Goal: Information Seeking & Learning: Learn about a topic

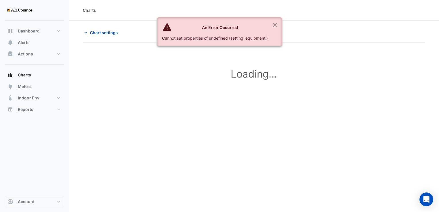
click at [111, 37] on button "Chart settings" at bounding box center [102, 33] width 39 height 10
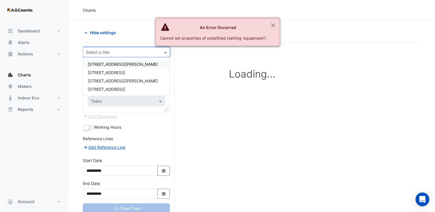
click at [109, 52] on input "text" at bounding box center [120, 52] width 69 height 6
click at [121, 88] on div "[STREET_ADDRESS]" at bounding box center [126, 89] width 86 height 8
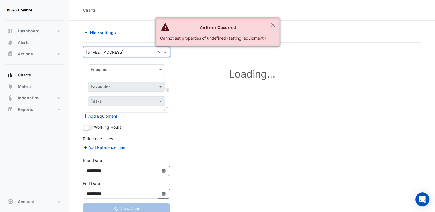
click at [107, 72] on div "Equipment" at bounding box center [101, 69] width 20 height 6
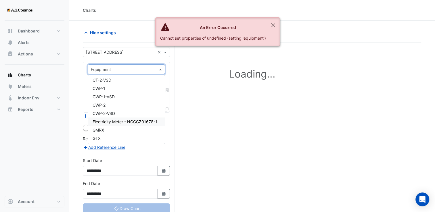
scroll to position [661, 0]
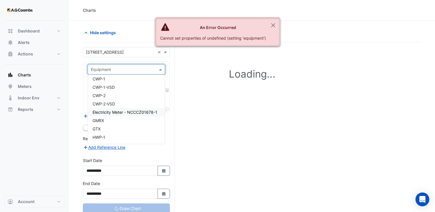
click at [118, 114] on span "Electricity Meter - NCCCZ01678-1" at bounding box center [125, 112] width 65 height 5
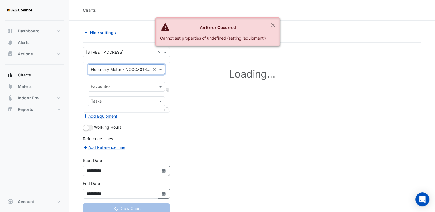
click at [109, 89] on input "text" at bounding box center [123, 87] width 64 height 6
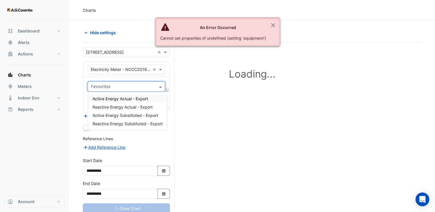
click at [115, 99] on span "Active Energy Actual - Export" at bounding box center [120, 98] width 55 height 5
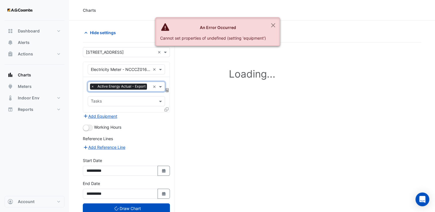
click at [115, 72] on div "× Electricity Meter - NCCCZ01678-1" at bounding box center [119, 69] width 62 height 6
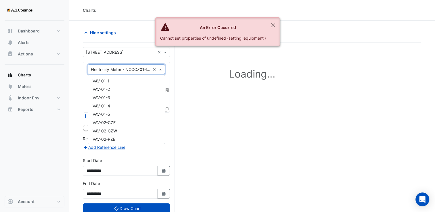
scroll to position [848, 0]
click at [220, 119] on div "Loading..." at bounding box center [252, 138] width 338 height 191
click at [114, 69] on input "text" at bounding box center [120, 70] width 59 height 6
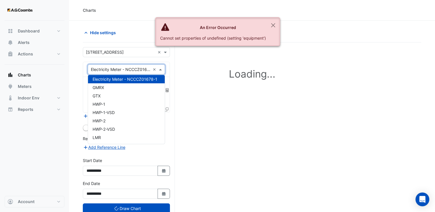
click at [114, 69] on input "text" at bounding box center [120, 70] width 59 height 6
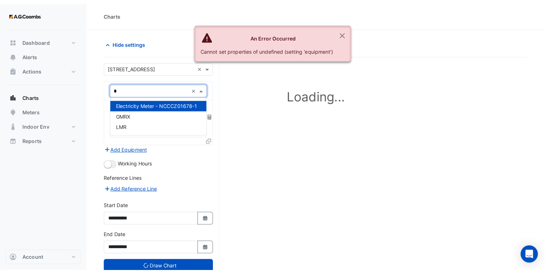
scroll to position [0, 0]
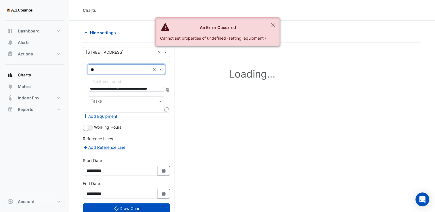
type input "*"
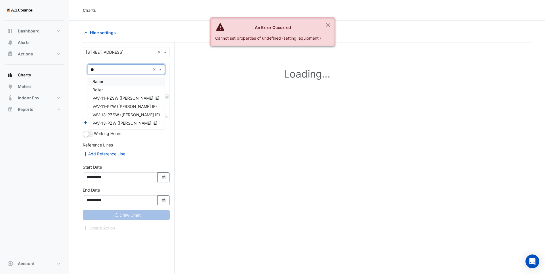
type input "***"
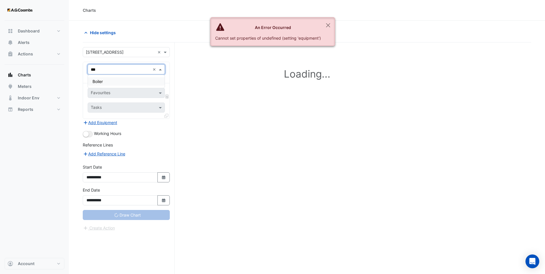
click at [118, 84] on div "Boiler" at bounding box center [126, 81] width 77 height 8
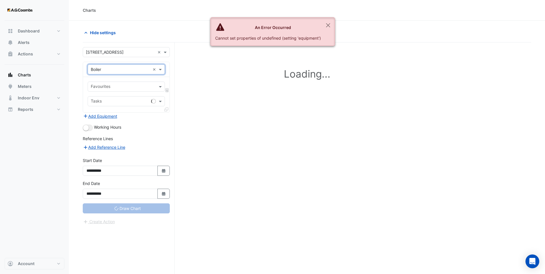
click at [118, 86] on input "text" at bounding box center [123, 87] width 64 height 6
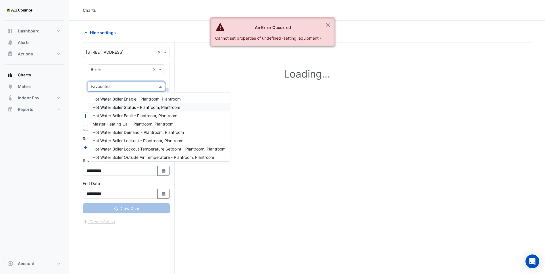
click at [125, 106] on span "Hot Water Boiler Status - Plantroom, Plantroom" at bounding box center [137, 107] width 88 height 5
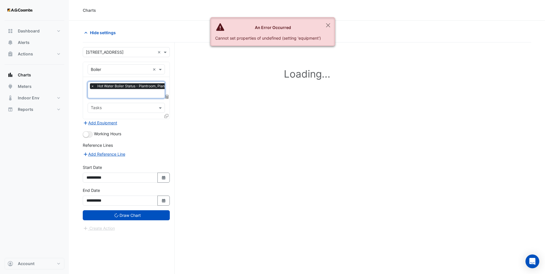
click at [113, 93] on input "text" at bounding box center [134, 94] width 86 height 6
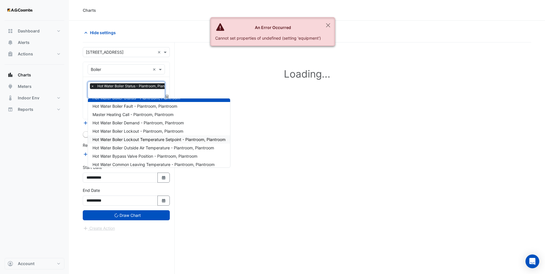
scroll to position [29, 0]
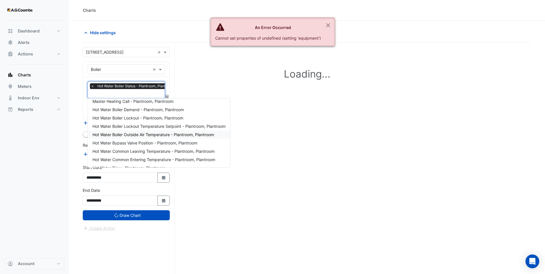
click at [155, 132] on div "Hot Water Boiler Outside Air Temperature - Plantroom, Plantroom" at bounding box center [159, 134] width 142 height 8
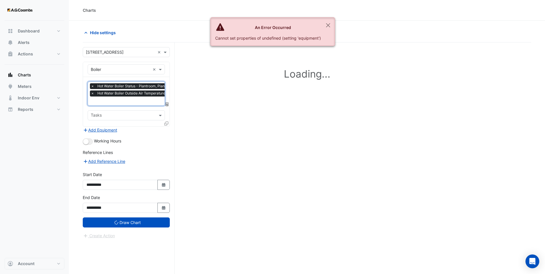
click at [127, 100] on input "text" at bounding box center [149, 102] width 116 height 6
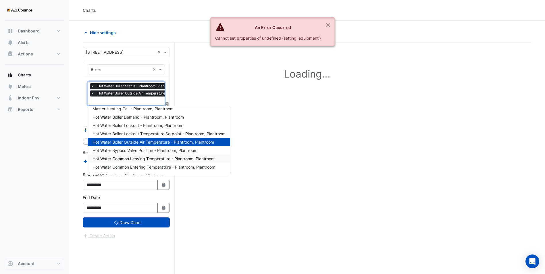
click at [152, 158] on span "Hot Water Common Leaving Temperature - Plantroom, Plantroom" at bounding box center [154, 158] width 122 height 5
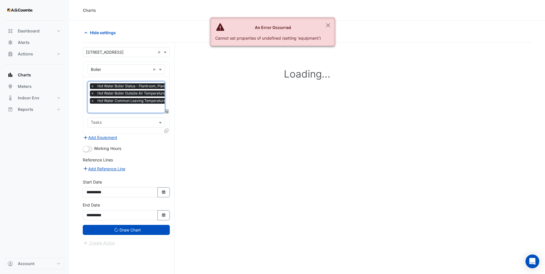
click at [127, 109] on input "text" at bounding box center [149, 109] width 117 height 6
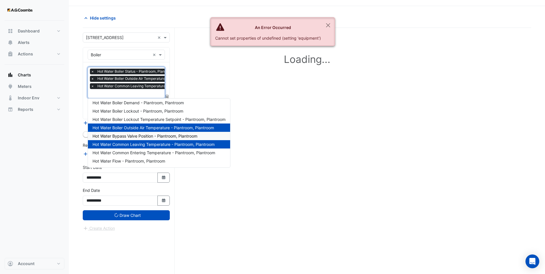
scroll to position [22, 0]
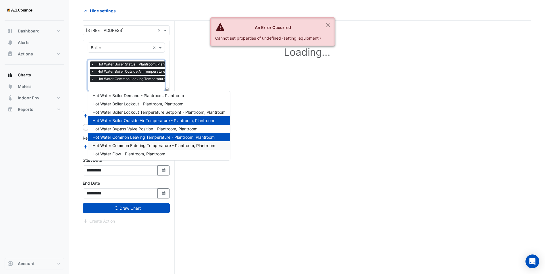
click at [147, 146] on span "Hot Water Common Entering Temperature - Plantroom, Plantroom" at bounding box center [154, 145] width 123 height 5
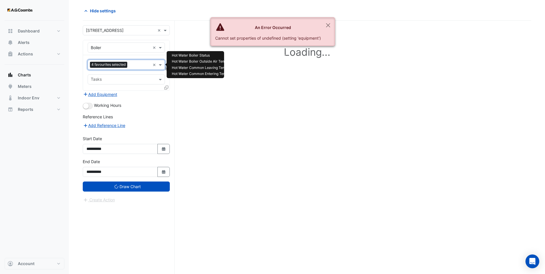
click at [133, 66] on input "text" at bounding box center [140, 65] width 21 height 6
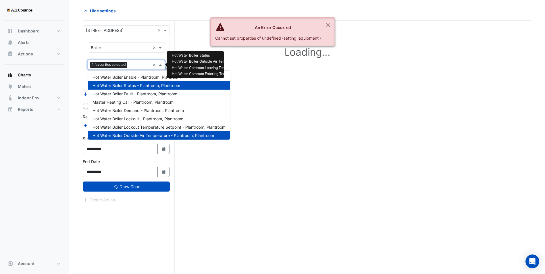
scroll to position [36, 0]
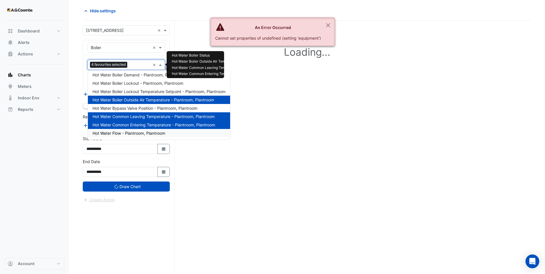
click at [143, 134] on span "Hot Water Flow - Plantroom, Plantroom" at bounding box center [129, 133] width 73 height 5
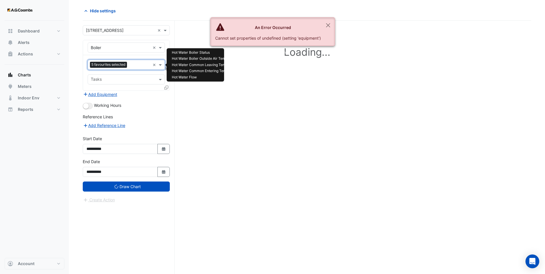
click at [131, 65] on input "text" at bounding box center [139, 65] width 21 height 6
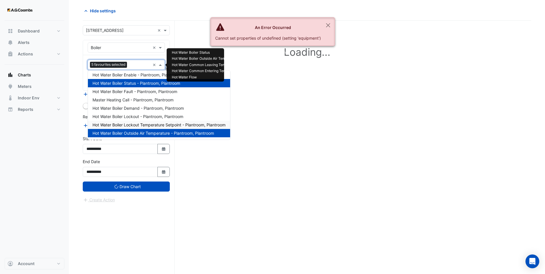
scroll to position [0, 0]
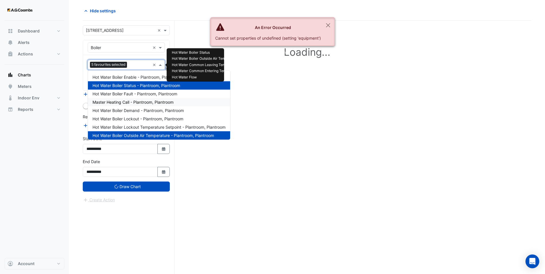
click at [142, 104] on span "Master Heating Call - Plantroom, Plantroom" at bounding box center [133, 102] width 81 height 5
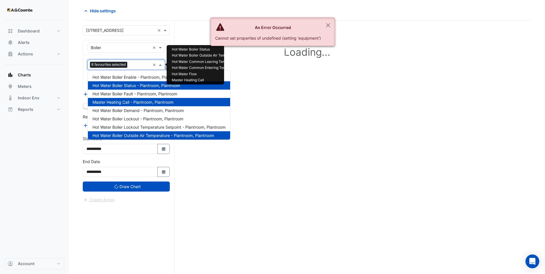
click at [131, 65] on input "text" at bounding box center [140, 65] width 21 height 6
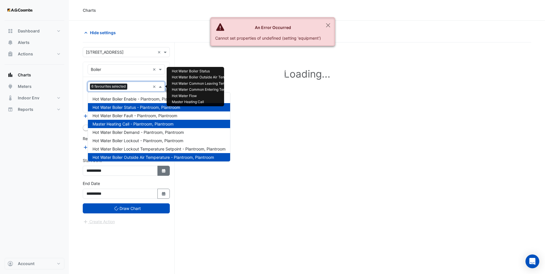
click at [166, 174] on button "Select Date" at bounding box center [163, 171] width 13 height 10
select select "*"
select select "****"
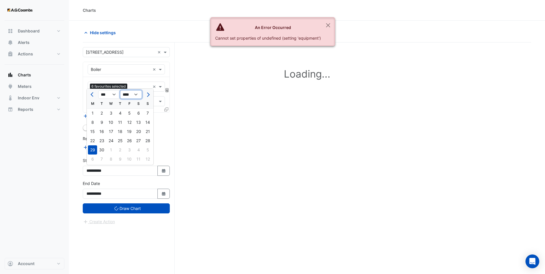
click at [126, 95] on select "**** **** **** **** **** **** **** **** **** **** ****" at bounding box center [131, 94] width 22 height 9
click at [111, 94] on select "*** *** *** *** *** *** *** *** *** ***" at bounding box center [109, 94] width 22 height 9
select select "*"
click at [98, 90] on select "*** *** *** *** *** *** *** *** *** ***" at bounding box center [109, 94] width 22 height 9
click at [137, 91] on select "**** **** **** **** **** **** **** **** **** **** ****" at bounding box center [131, 94] width 22 height 9
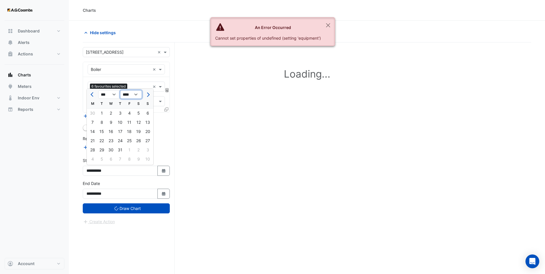
click at [120, 90] on select "**** **** **** **** **** **** **** **** **** **** ****" at bounding box center [131, 94] width 22 height 9
click at [100, 114] on div "1" at bounding box center [101, 113] width 9 height 9
type input "**********"
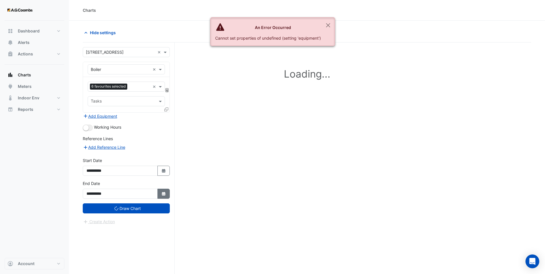
click at [163, 192] on icon "Select Date" at bounding box center [163, 194] width 5 height 4
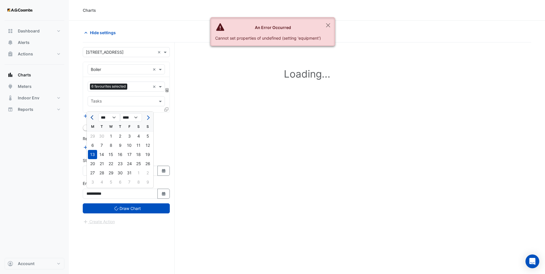
click at [91, 116] on button "Previous month" at bounding box center [92, 117] width 7 height 9
select select "*"
click at [147, 172] on div "31" at bounding box center [147, 172] width 9 height 9
type input "**********"
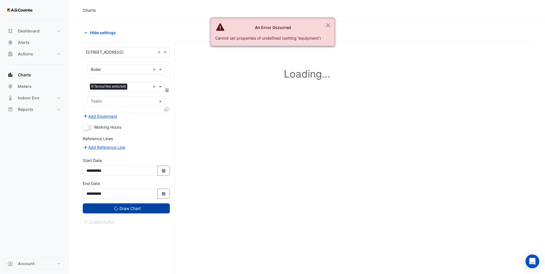
click at [143, 211] on button "Draw Chart" at bounding box center [126, 208] width 87 height 10
click at [331, 22] on button "Close" at bounding box center [327, 26] width 13 height 16
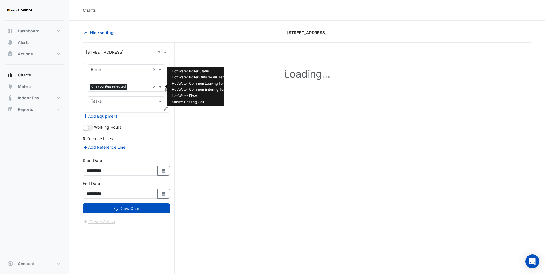
click at [135, 87] on input "text" at bounding box center [140, 87] width 21 height 6
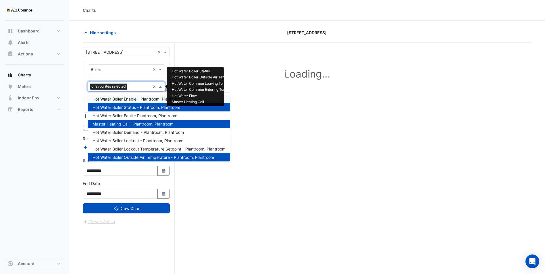
click at [115, 98] on span "Hot Water Boiler Enable - Plantroom, Plantroom" at bounding box center [137, 99] width 88 height 5
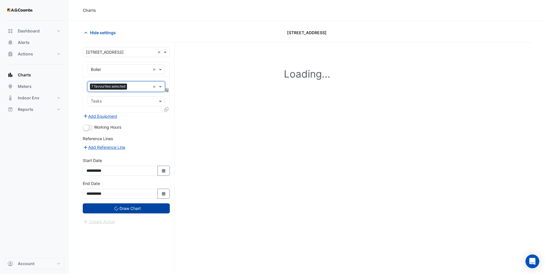
click at [138, 209] on button "Draw Chart" at bounding box center [126, 208] width 87 height 10
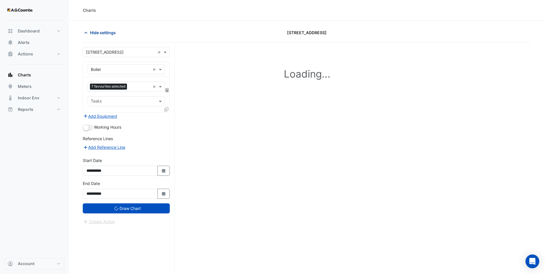
click at [94, 32] on span "Hide settings" at bounding box center [103, 33] width 26 height 6
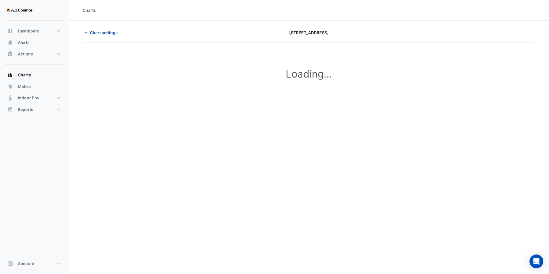
click at [96, 35] on span "Chart settings" at bounding box center [104, 33] width 28 height 6
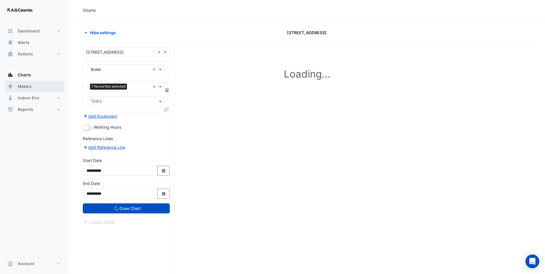
click at [30, 87] on span "Meters" at bounding box center [25, 87] width 14 height 6
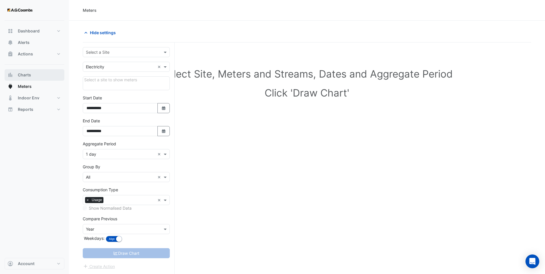
click at [27, 74] on span "Charts" at bounding box center [24, 75] width 13 height 6
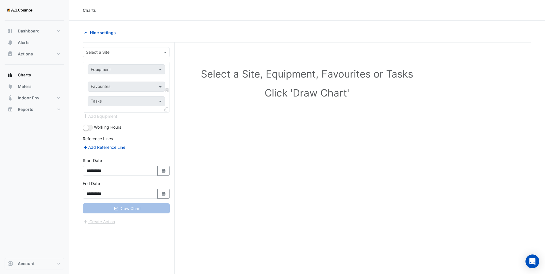
click at [103, 53] on input "text" at bounding box center [120, 52] width 69 height 6
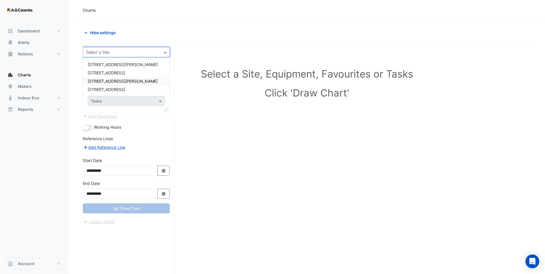
click at [107, 88] on span "[STREET_ADDRESS]" at bounding box center [107, 89] width 38 height 5
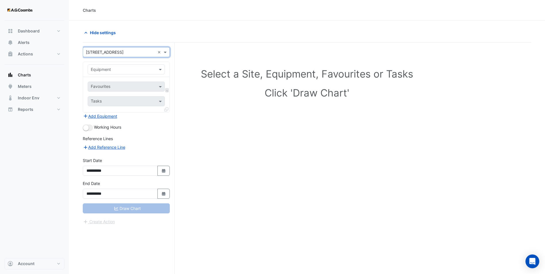
click at [105, 69] on input "text" at bounding box center [120, 70] width 59 height 6
type input "***"
click at [102, 76] on div "Boiler" at bounding box center [126, 81] width 77 height 13
click at [102, 82] on span "Boiler" at bounding box center [98, 81] width 10 height 5
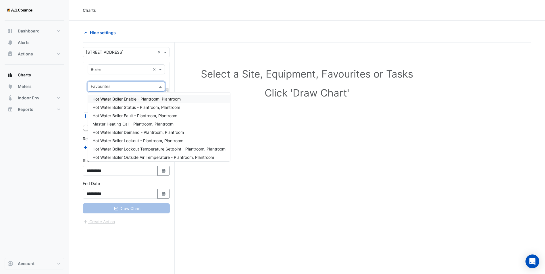
click at [108, 89] on input "text" at bounding box center [123, 87] width 64 height 6
click at [115, 107] on span "Hot Water Boiler Status - Plantroom, Plantroom" at bounding box center [137, 107] width 88 height 5
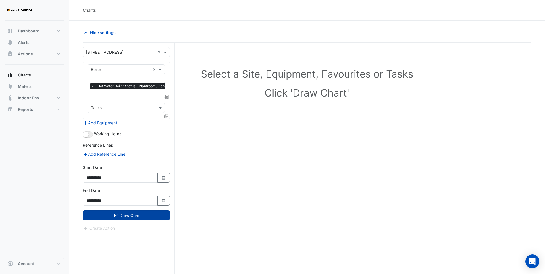
click at [131, 211] on button "Draw Chart" at bounding box center [126, 215] width 87 height 10
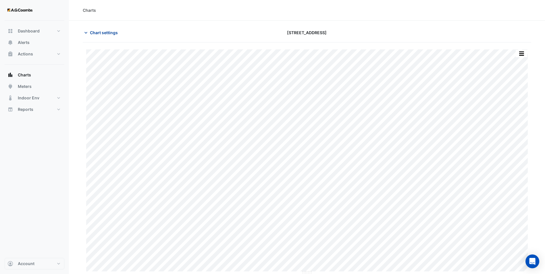
click at [105, 34] on span "Chart settings" at bounding box center [104, 33] width 28 height 6
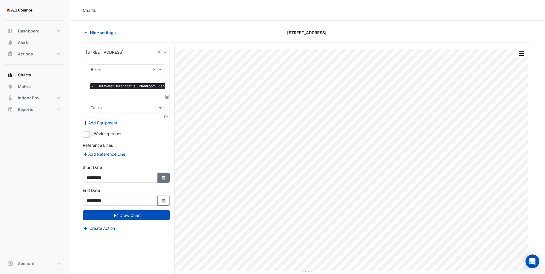
click at [166, 177] on button "Select Date" at bounding box center [163, 178] width 13 height 10
select select "*"
select select "****"
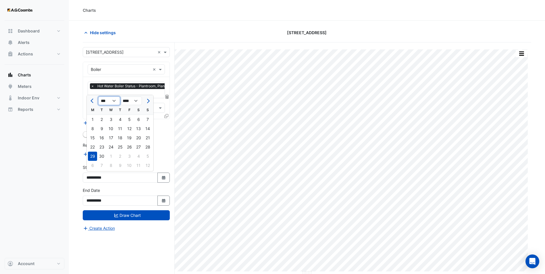
click at [111, 100] on select "*** *** *** *** *** *** *** *** *** ***" at bounding box center [109, 101] width 22 height 9
select select "*"
click at [98, 97] on select "*** *** *** *** *** *** *** *** *** ***" at bounding box center [109, 101] width 22 height 9
click at [99, 120] on div "1" at bounding box center [101, 119] width 9 height 9
type input "**********"
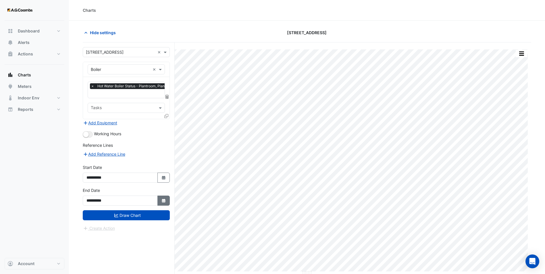
click at [164, 197] on button "Select Date" at bounding box center [163, 201] width 13 height 10
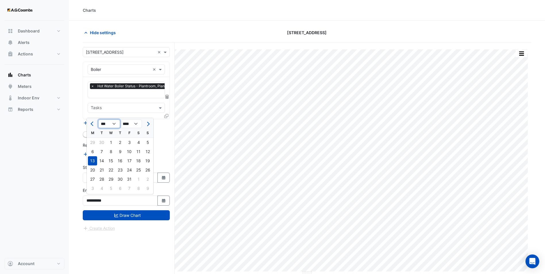
click at [108, 126] on select "*** *** *** *** *** ***" at bounding box center [109, 124] width 22 height 9
select select "*"
click at [98, 120] on select "*** *** *** *** *** ***" at bounding box center [109, 124] width 22 height 9
click at [149, 178] on div "31" at bounding box center [147, 179] width 9 height 9
type input "**********"
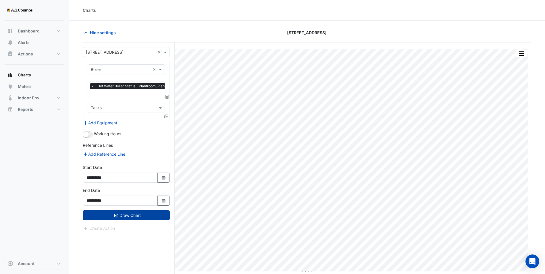
click at [148, 212] on button "Draw Chart" at bounding box center [126, 215] width 87 height 10
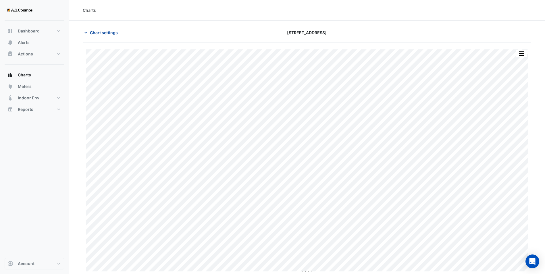
click at [110, 33] on span "Chart settings" at bounding box center [104, 33] width 28 height 6
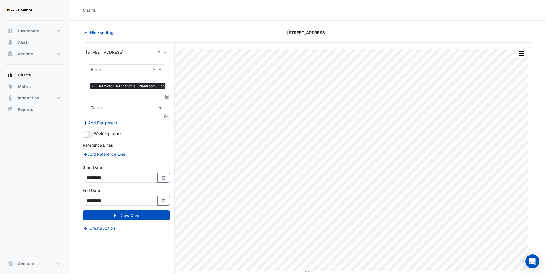
click at [108, 70] on input "text" at bounding box center [120, 70] width 59 height 6
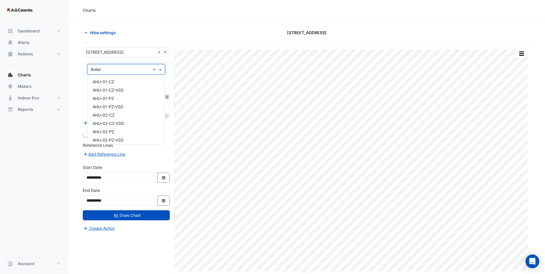
scroll to position [569, 0]
click at [137, 59] on form "**********" at bounding box center [126, 139] width 87 height 184
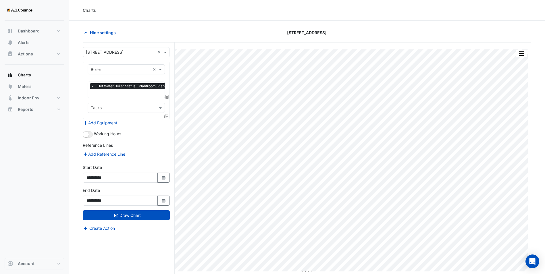
click at [114, 92] on input "text" at bounding box center [134, 94] width 86 height 6
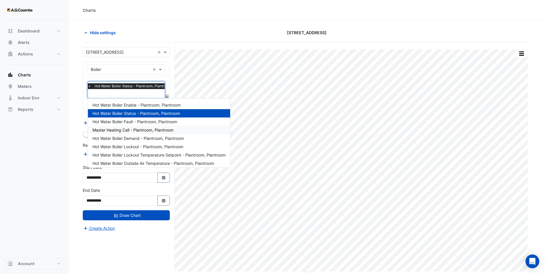
click at [128, 131] on span "Master Heating Call - Plantroom, Plantroom" at bounding box center [133, 130] width 81 height 5
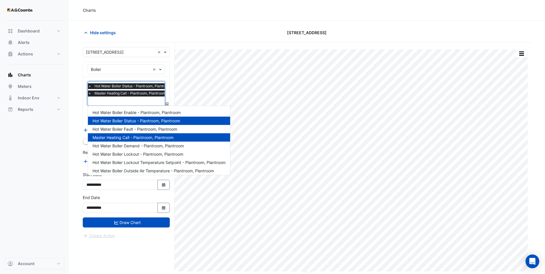
click at [118, 101] on input "text" at bounding box center [131, 102] width 86 height 6
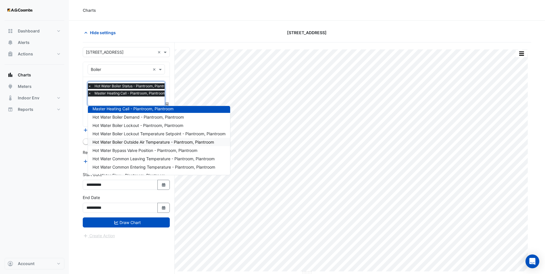
click at [141, 145] on div "Hot Water Boiler Outside Air Temperature - Plantroom, Plantroom" at bounding box center [159, 142] width 142 height 8
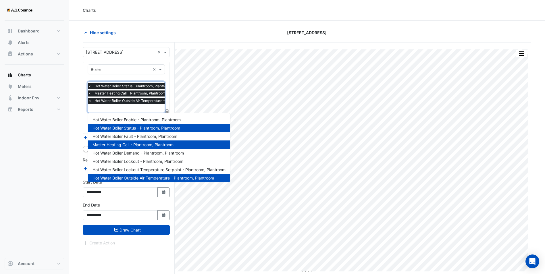
drag, startPoint x: 116, startPoint y: 110, endPoint x: 121, endPoint y: 134, distance: 24.7
click at [116, 111] on input "text" at bounding box center [146, 109] width 116 height 6
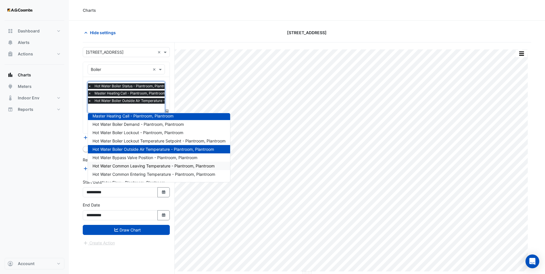
click at [132, 168] on span "Hot Water Common Leaving Temperature - Plantroom, Plantroom" at bounding box center [154, 165] width 122 height 5
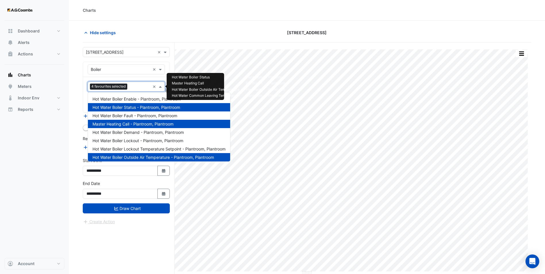
click at [129, 87] on div at bounding box center [140, 87] width 22 height 7
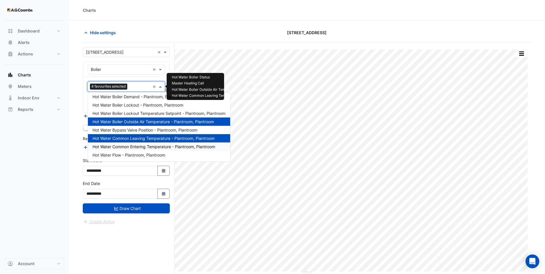
click at [132, 147] on span "Hot Water Common Entering Temperature - Plantroom, Plantroom" at bounding box center [154, 146] width 123 height 5
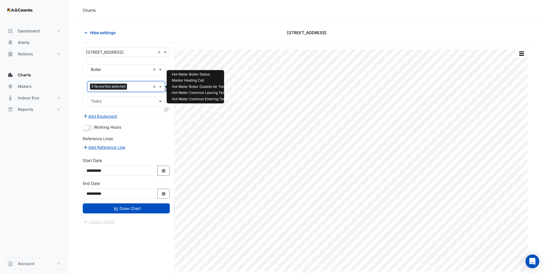
click at [143, 86] on input "text" at bounding box center [139, 87] width 21 height 6
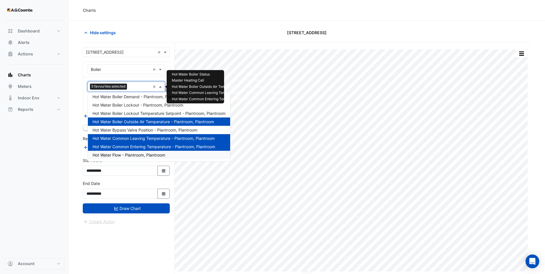
click at [131, 157] on span "Hot Water Flow - Plantroom, Plantroom" at bounding box center [129, 155] width 73 height 5
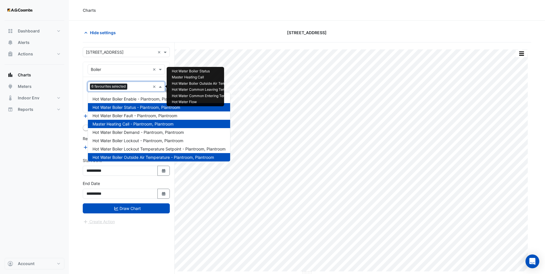
click at [134, 85] on input "text" at bounding box center [140, 87] width 21 height 6
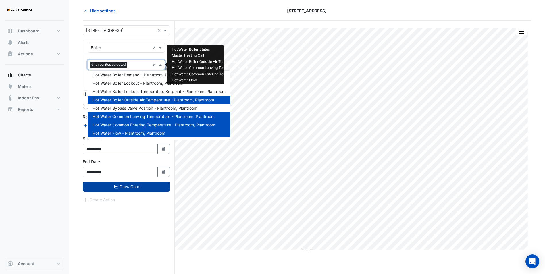
click at [127, 186] on button "Draw Chart" at bounding box center [126, 187] width 87 height 10
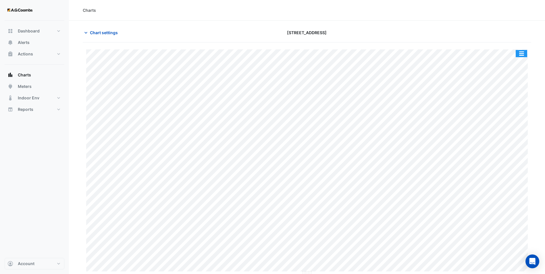
click at [439, 54] on button "button" at bounding box center [521, 53] width 11 height 7
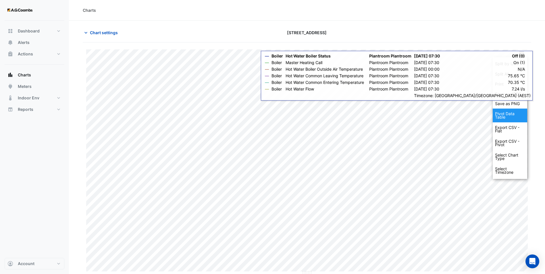
click at [439, 115] on div "Pivot Data Table" at bounding box center [510, 116] width 34 height 14
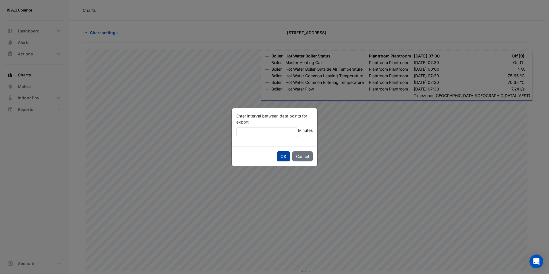
type input "**"
click at [283, 156] on button "OK" at bounding box center [283, 156] width 13 height 10
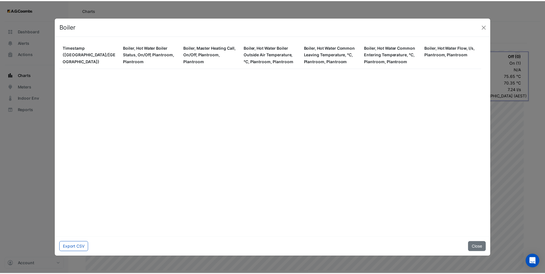
scroll to position [51149, 0]
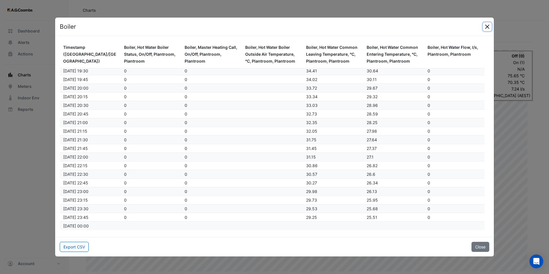
click at [439, 29] on button "Close" at bounding box center [487, 26] width 9 height 9
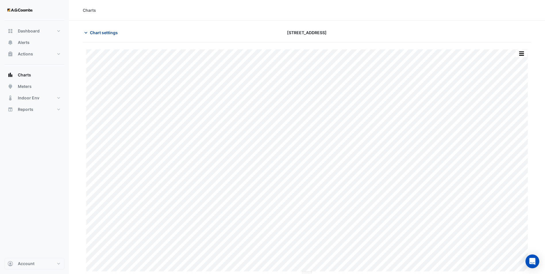
click at [105, 33] on span "Chart settings" at bounding box center [104, 33] width 28 height 6
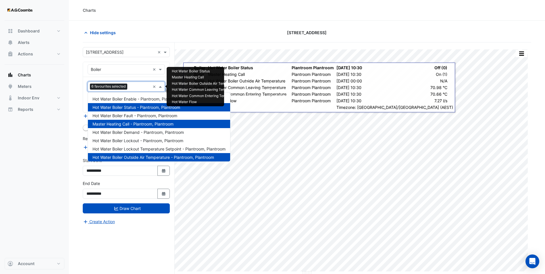
click at [134, 88] on input "text" at bounding box center [140, 87] width 21 height 6
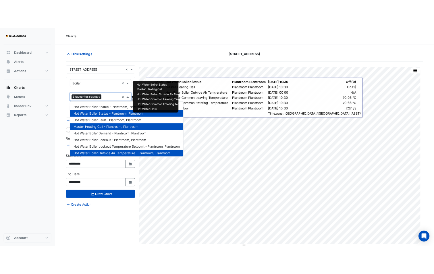
scroll to position [36, 0]
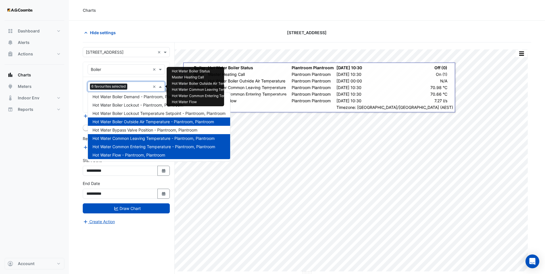
click at [149, 121] on span "Hot Water Boiler Outside Air Temperature - Plantroom, Plantroom" at bounding box center [154, 121] width 122 height 5
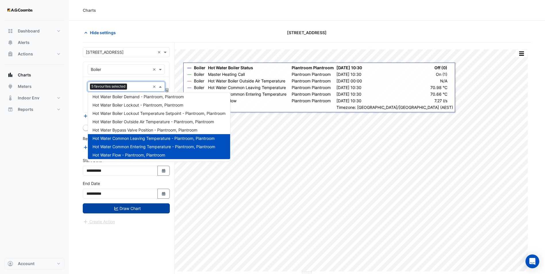
click at [122, 209] on button "Draw Chart" at bounding box center [126, 208] width 87 height 10
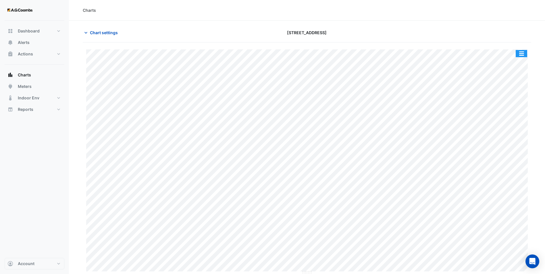
click at [439, 52] on button "button" at bounding box center [521, 53] width 11 height 7
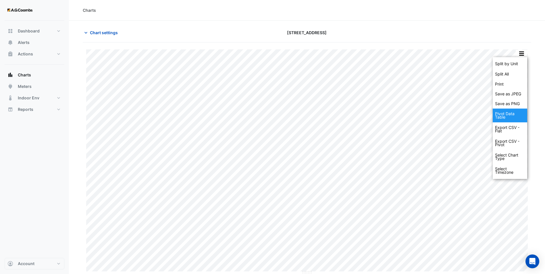
click at [439, 112] on div "Pivot Data Table" at bounding box center [510, 116] width 34 height 14
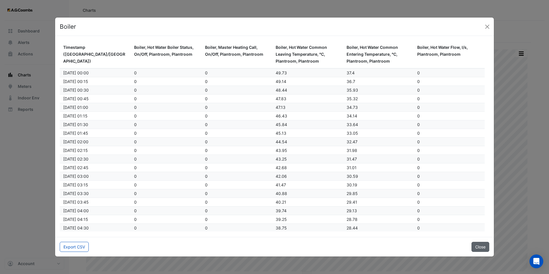
click at [439, 212] on button "Close" at bounding box center [481, 247] width 18 height 10
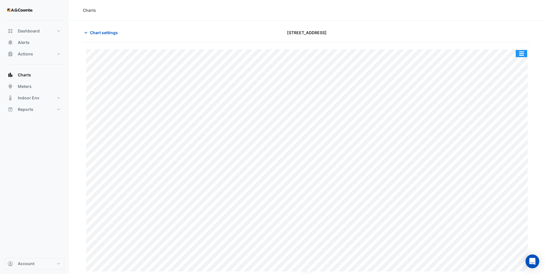
click at [439, 52] on button "button" at bounding box center [521, 53] width 11 height 7
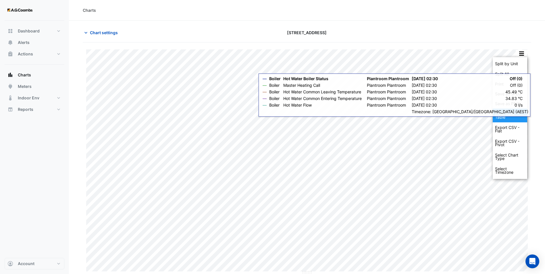
click at [439, 113] on div "Pivot Data Table" at bounding box center [510, 116] width 34 height 14
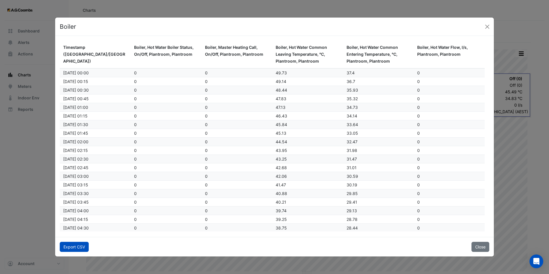
click at [76, 212] on button "Export CSV" at bounding box center [74, 247] width 29 height 10
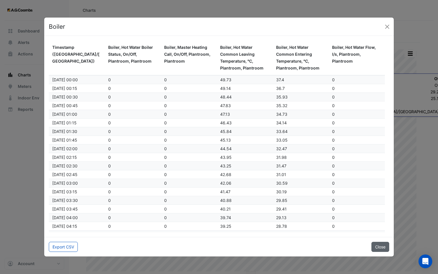
click at [381, 212] on button "Close" at bounding box center [381, 247] width 18 height 10
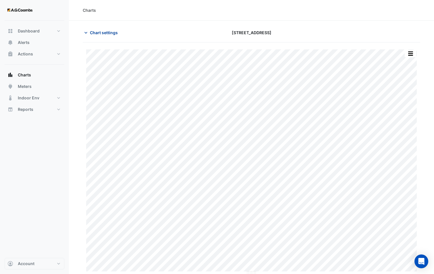
click at [107, 31] on span "Chart settings" at bounding box center [104, 33] width 28 height 6
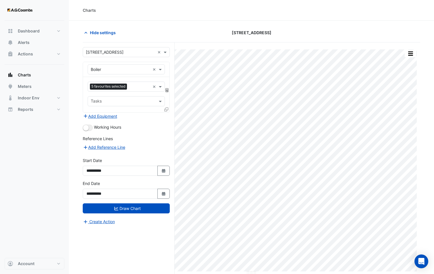
click at [102, 68] on input "text" at bounding box center [120, 70] width 59 height 6
type input "*"
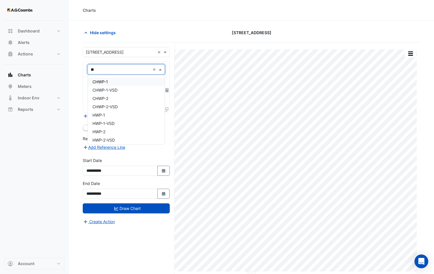
type input "***"
click at [109, 113] on div "HWP-1" at bounding box center [126, 113] width 77 height 8
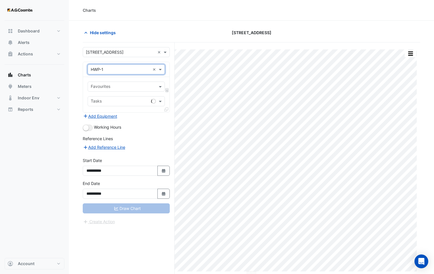
click at [114, 87] on input "text" at bounding box center [123, 87] width 64 height 6
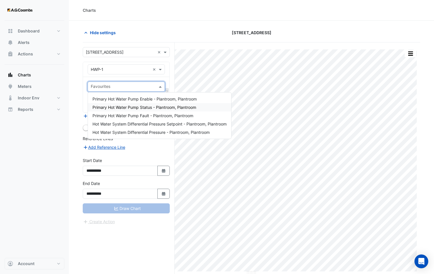
click at [127, 108] on span "Primary Hot Water Pump Status - Plantroom, Plantroom" at bounding box center [145, 107] width 104 height 5
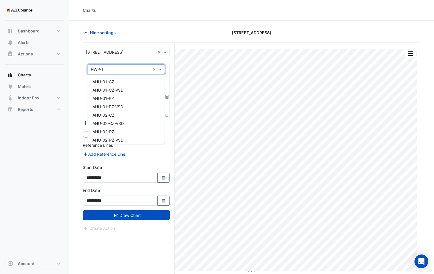
click at [118, 68] on input "text" at bounding box center [120, 70] width 59 height 6
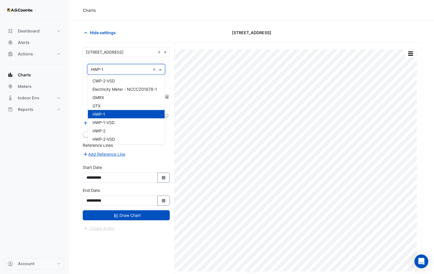
scroll to position [633, 0]
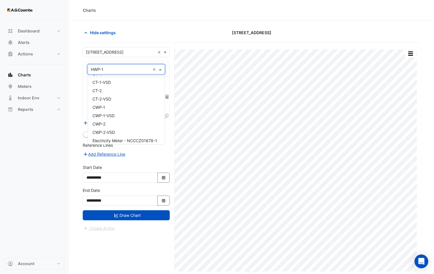
click at [106, 65] on div "× HWP-1 ×" at bounding box center [126, 69] width 77 height 10
type input "******"
click at [103, 81] on div "Boiler" at bounding box center [126, 82] width 77 height 8
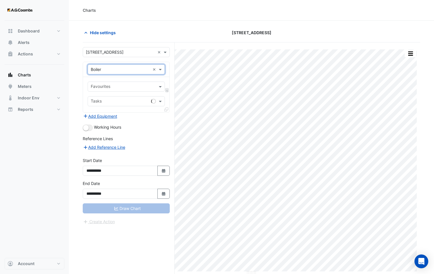
click at [105, 84] on input "text" at bounding box center [123, 87] width 64 height 6
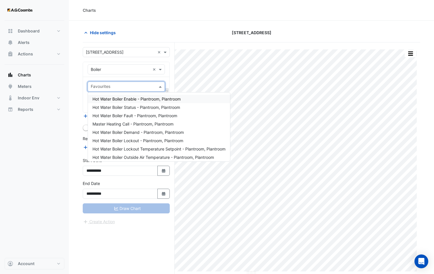
click at [147, 97] on span "Hot Water Boiler Enable - Plantroom, Plantroom" at bounding box center [137, 99] width 88 height 5
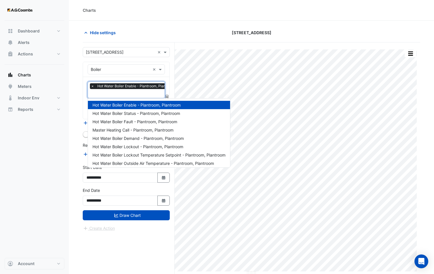
click at [126, 93] on input "text" at bounding box center [134, 94] width 87 height 6
click at [128, 114] on span "Hot Water Boiler Status - Plantroom, Plantroom" at bounding box center [137, 113] width 88 height 5
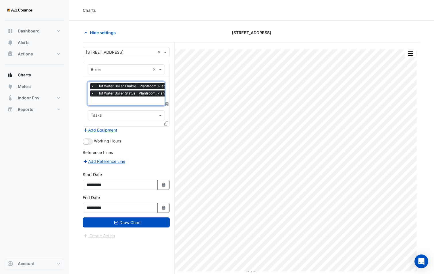
click at [126, 99] on input "text" at bounding box center [134, 102] width 87 height 6
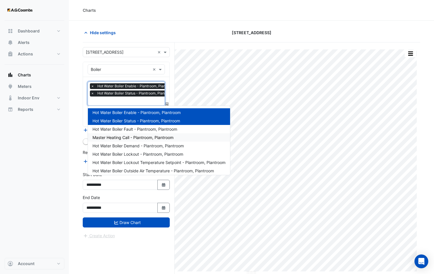
click at [137, 136] on span "Master Heating Call - Plantroom, Plantroom" at bounding box center [133, 137] width 81 height 5
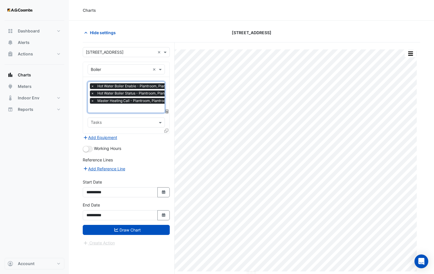
click at [119, 107] on input "text" at bounding box center [134, 109] width 87 height 6
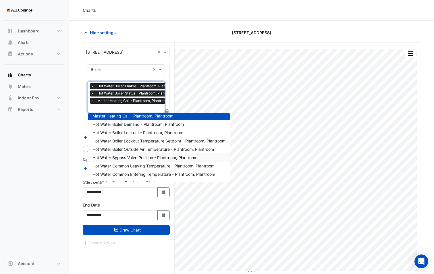
scroll to position [36, 0]
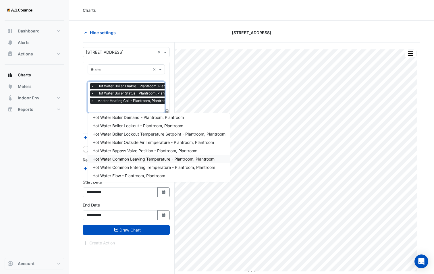
click at [146, 155] on div "Hot Water Common Leaving Temperature - Plantroom, Plantroom" at bounding box center [159, 159] width 142 height 8
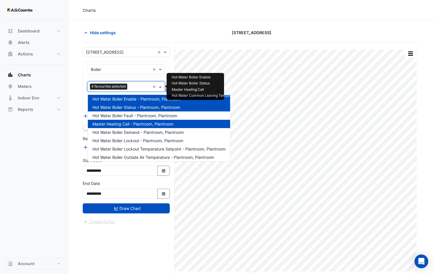
click at [132, 89] on input "text" at bounding box center [140, 87] width 21 height 6
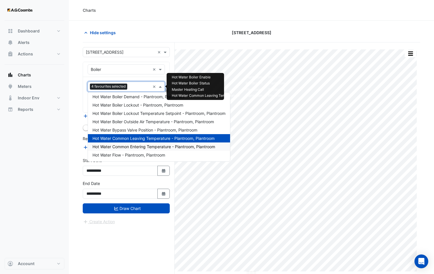
click at [141, 148] on span "Hot Water Common Entering Temperature - Plantroom, Plantroom" at bounding box center [154, 146] width 123 height 5
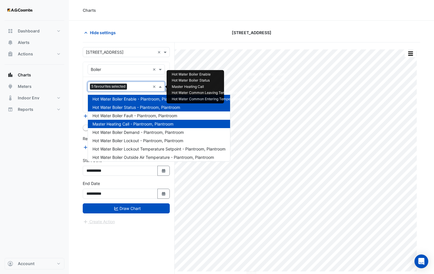
click at [135, 89] on input "text" at bounding box center [139, 87] width 21 height 6
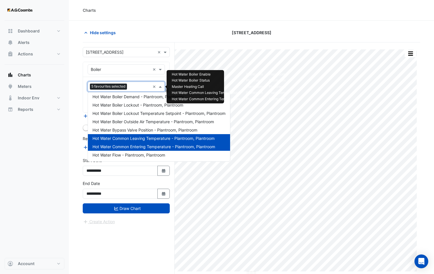
click at [121, 152] on div "Hot Water Flow - Plantroom, Plantroom" at bounding box center [159, 155] width 142 height 8
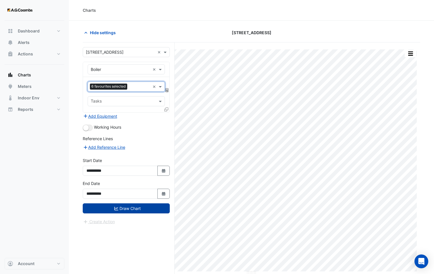
click at [111, 205] on button "Draw Chart" at bounding box center [126, 208] width 87 height 10
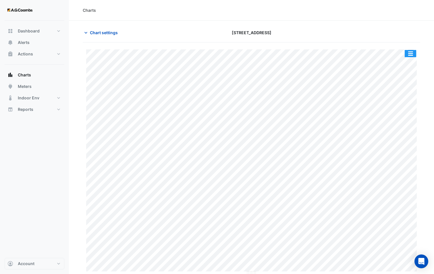
click at [413, 54] on button "button" at bounding box center [410, 53] width 11 height 7
click at [411, 55] on button "button" at bounding box center [410, 53] width 11 height 7
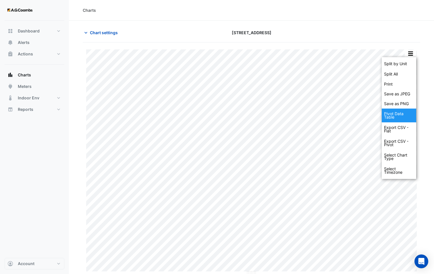
click at [400, 118] on div "Pivot Data Table" at bounding box center [399, 116] width 34 height 14
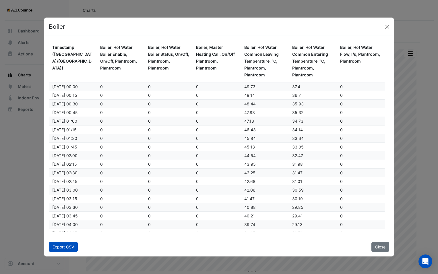
click at [64, 212] on button "Export CSV" at bounding box center [63, 247] width 29 height 10
click at [375, 212] on button "Close" at bounding box center [381, 247] width 18 height 10
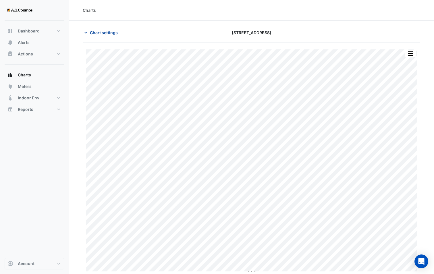
click at [96, 30] on span "Chart settings" at bounding box center [104, 33] width 28 height 6
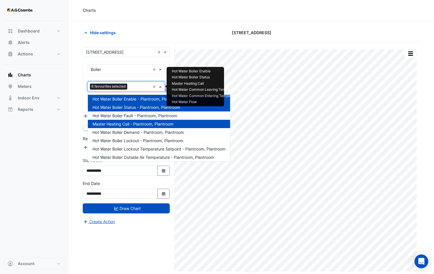
click at [133, 87] on input "text" at bounding box center [140, 87] width 21 height 6
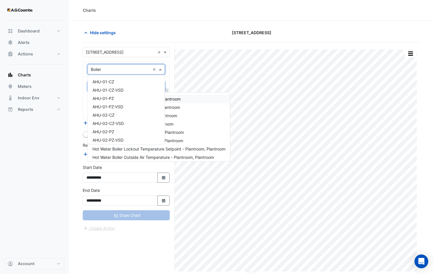
click at [119, 66] on div "× Boiler ×" at bounding box center [126, 69] width 77 height 10
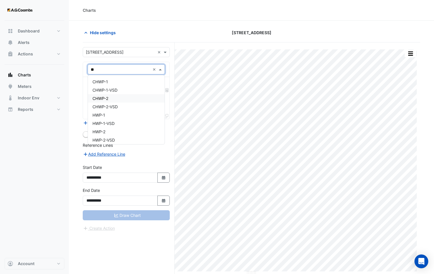
type input "***"
click at [109, 112] on div "HWP-1" at bounding box center [126, 115] width 77 height 8
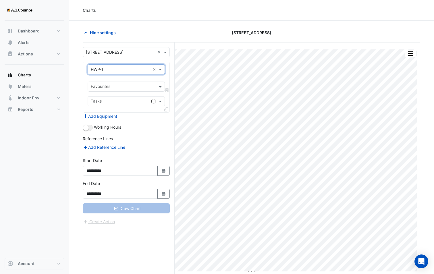
click at [109, 85] on input "text" at bounding box center [123, 87] width 64 height 6
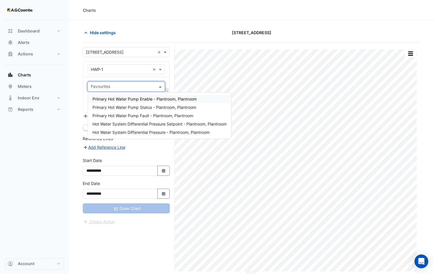
click at [115, 97] on span "Primary Hot Water Pump Enable - Plantroom, Plantroom" at bounding box center [145, 99] width 104 height 5
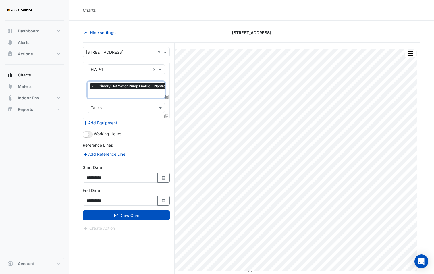
click at [115, 92] on input "text" at bounding box center [141, 94] width 101 height 6
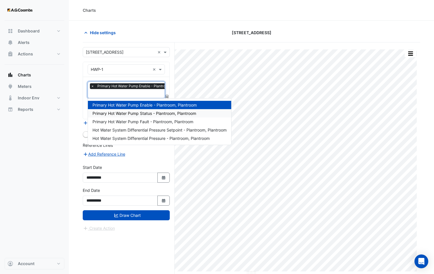
drag, startPoint x: 112, startPoint y: 112, endPoint x: 113, endPoint y: 107, distance: 5.5
click at [112, 112] on span "Primary Hot Water Pump Status - Plantroom, Plantroom" at bounding box center [145, 113] width 104 height 5
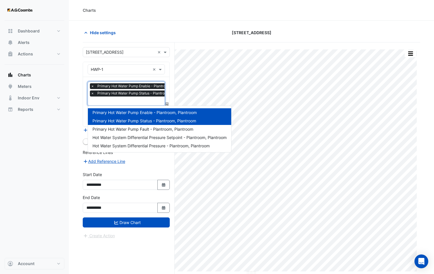
click at [112, 101] on input "text" at bounding box center [141, 102] width 101 height 6
drag, startPoint x: 126, startPoint y: 145, endPoint x: 125, endPoint y: 138, distance: 7.0
click at [126, 145] on span "Hot Water System Differential Pressure - Plantroom, Plantroom" at bounding box center [151, 145] width 117 height 5
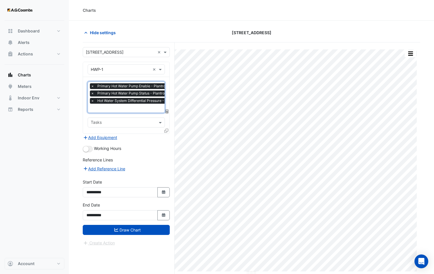
click at [119, 108] on input "text" at bounding box center [147, 109] width 113 height 6
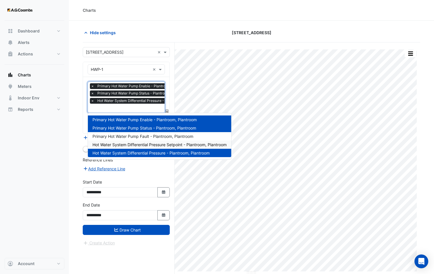
click at [135, 144] on span "Hot Water System Differential Pressure Setpoint - Plantroom, Plantroom" at bounding box center [160, 144] width 134 height 5
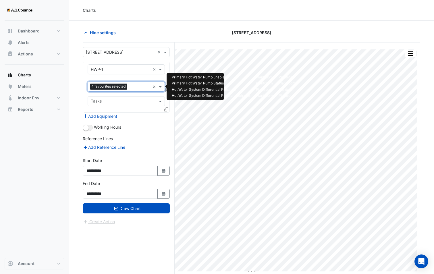
click at [131, 88] on input "text" at bounding box center [140, 87] width 21 height 6
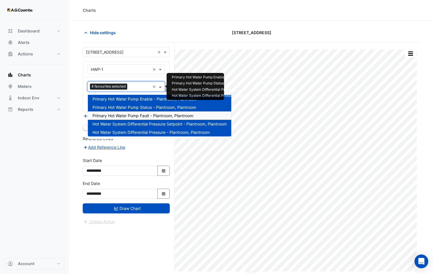
click at [136, 117] on span "Primary Hot Water Pump Fault - Plantroom, Plantroom" at bounding box center [143, 115] width 101 height 5
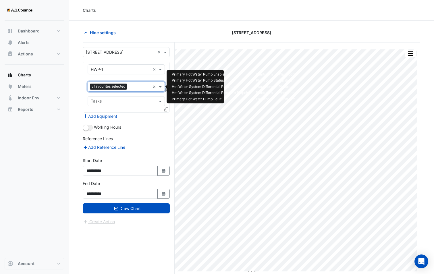
click at [165, 109] on icon at bounding box center [166, 109] width 4 height 4
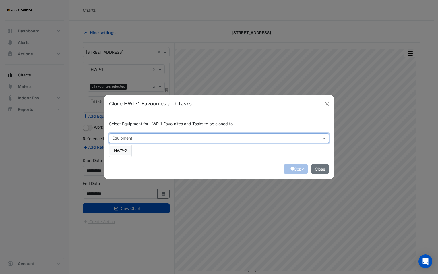
click at [136, 138] on input "text" at bounding box center [215, 139] width 207 height 6
click at [121, 153] on span "HWP-2" at bounding box center [120, 150] width 13 height 5
click at [267, 170] on div "Copy Close" at bounding box center [219, 169] width 229 height 20
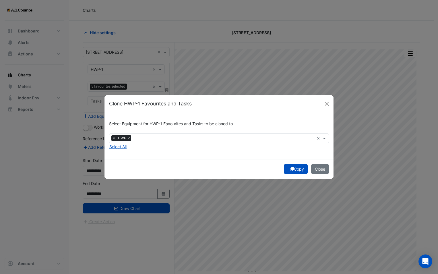
click at [292, 170] on icon "submit" at bounding box center [292, 169] width 4 height 4
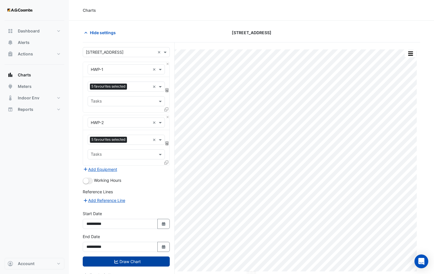
click at [120, 212] on button "Draw Chart" at bounding box center [126, 262] width 87 height 10
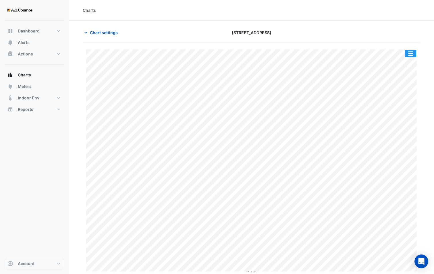
click at [411, 52] on button "button" at bounding box center [410, 53] width 11 height 7
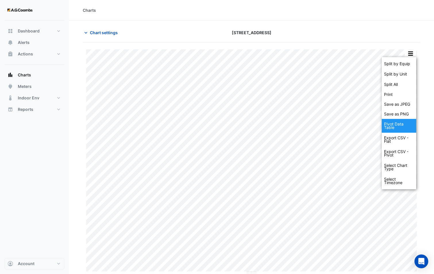
click at [396, 124] on div "Pivot Data Table" at bounding box center [399, 126] width 34 height 14
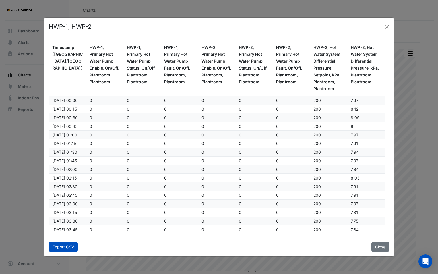
click at [71, 212] on button "Export CSV" at bounding box center [63, 247] width 29 height 10
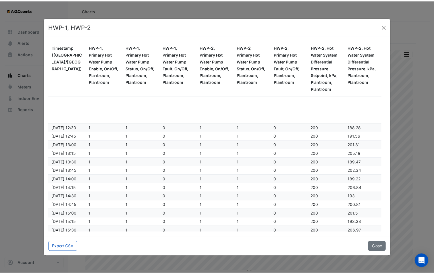
scroll to position [1264, 0]
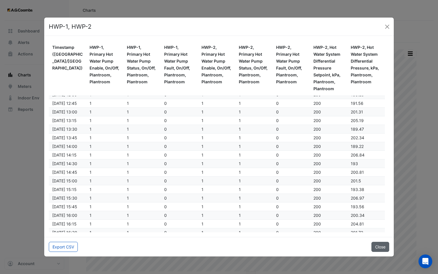
click at [377, 212] on button "Close" at bounding box center [381, 247] width 18 height 10
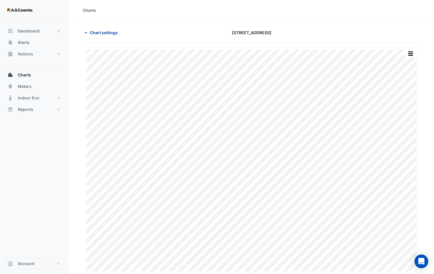
click at [98, 33] on span "Chart settings" at bounding box center [104, 33] width 28 height 6
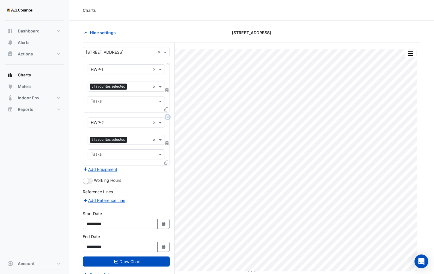
click at [167, 116] on button "Close" at bounding box center [168, 117] width 4 height 4
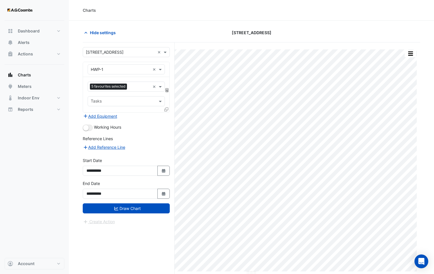
click at [104, 70] on input "text" at bounding box center [120, 70] width 59 height 6
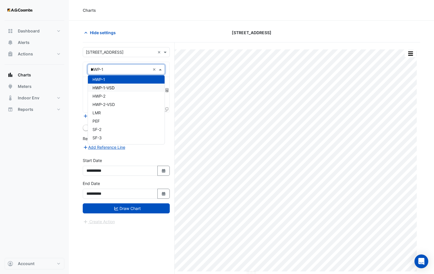
scroll to position [0, 0]
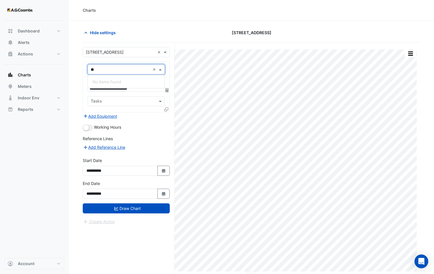
type input "*"
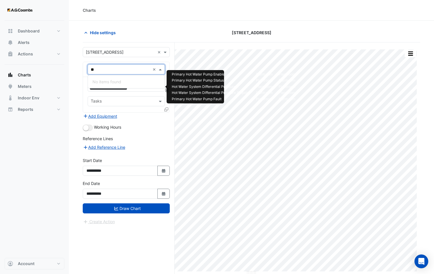
type input "*"
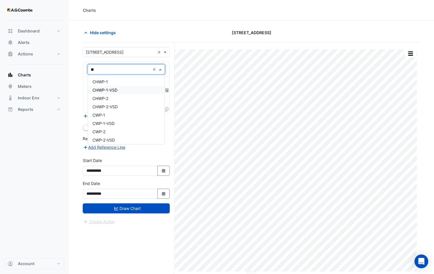
type input "*"
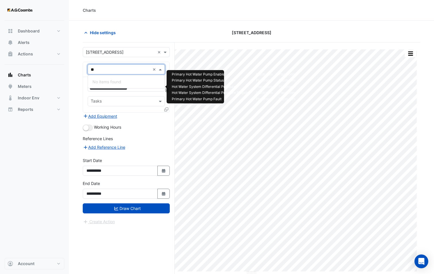
type input "*"
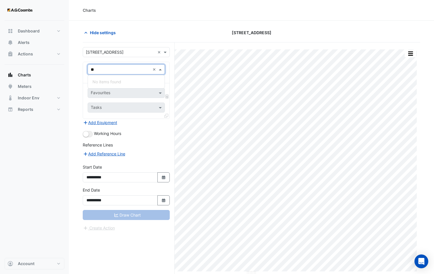
type input "*"
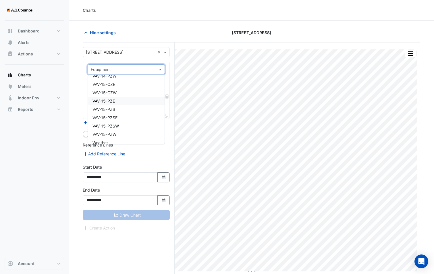
scroll to position [1652, 0]
